Goal: Task Accomplishment & Management: Use online tool/utility

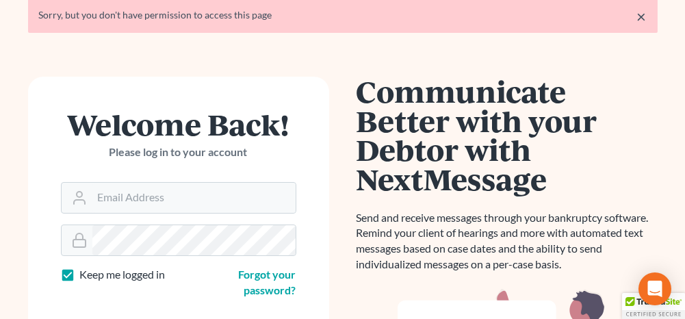
scroll to position [137, 0]
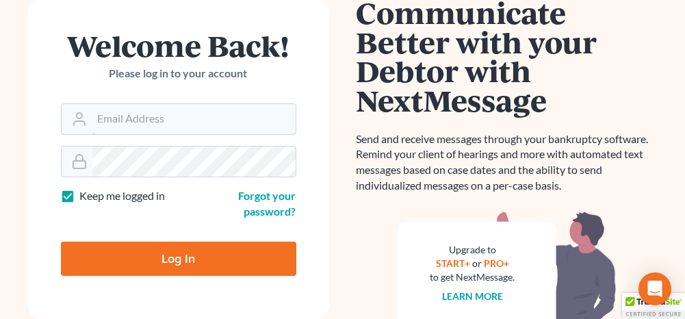
type input "[PERSON_NAME][EMAIL_ADDRESS][DOMAIN_NAME]"
click at [198, 257] on input "Log In" at bounding box center [178, 258] width 235 height 34
type input "Thinking..."
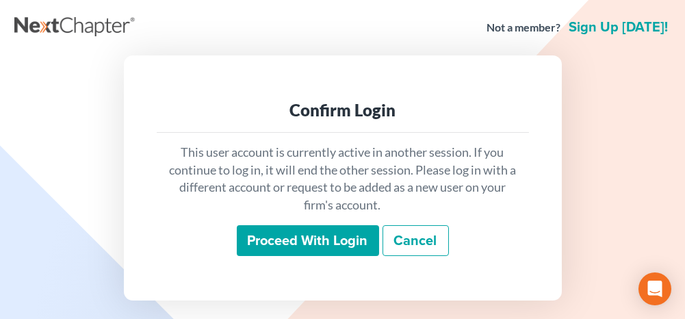
click at [278, 235] on input "Proceed with login" at bounding box center [308, 240] width 142 height 31
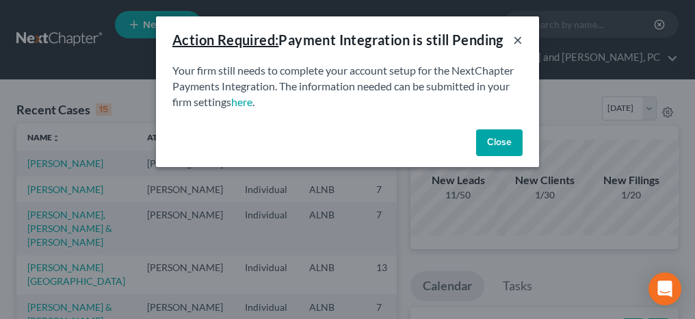
click at [517, 38] on button "×" at bounding box center [518, 39] width 10 height 16
